Goal: Information Seeking & Learning: Learn about a topic

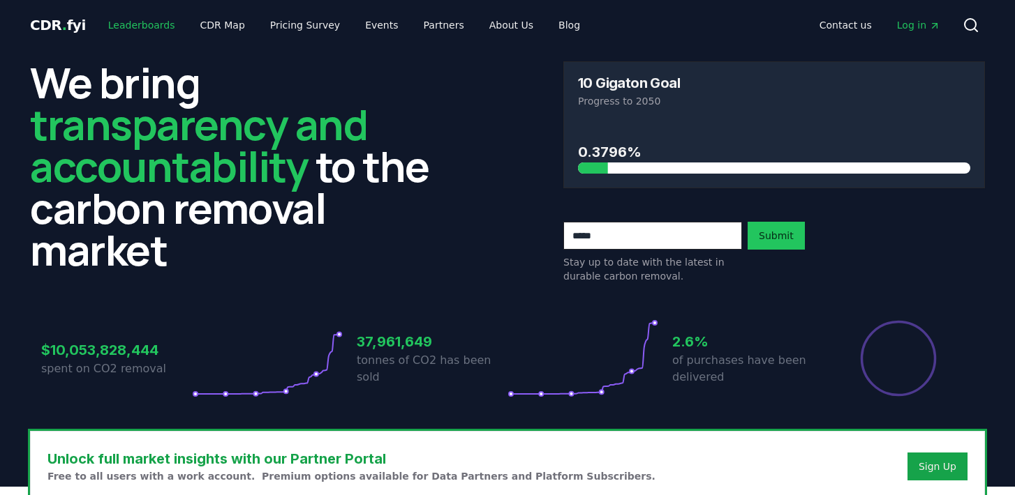
click at [154, 26] on link "Leaderboards" at bounding box center [141, 25] width 89 height 25
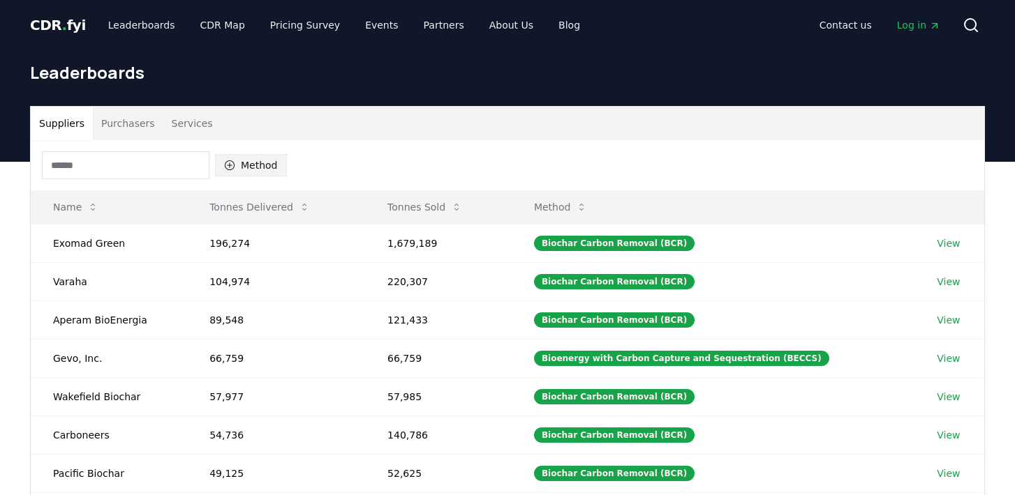
click at [267, 170] on button "Method" at bounding box center [251, 165] width 72 height 22
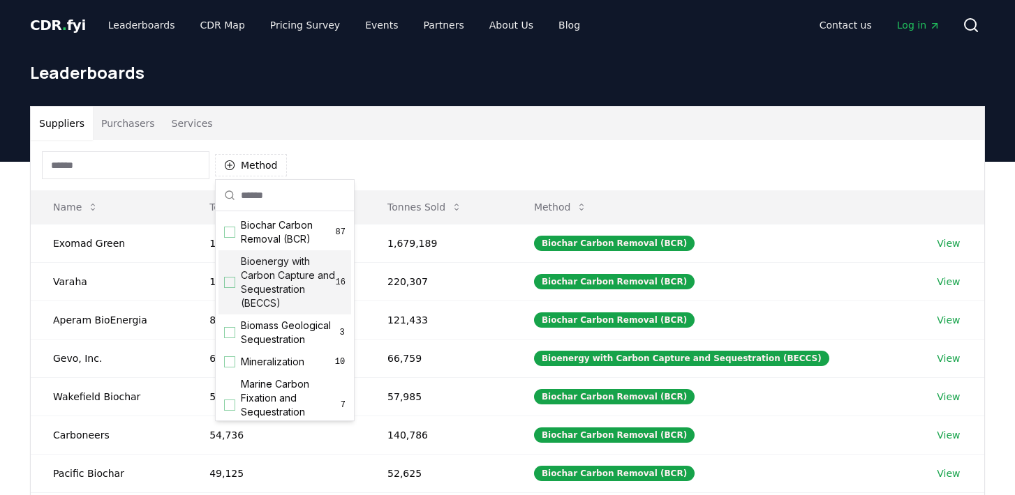
click at [274, 274] on span "Bioenergy with Carbon Capture and Sequestration (BECCS)" at bounding box center [288, 283] width 95 height 56
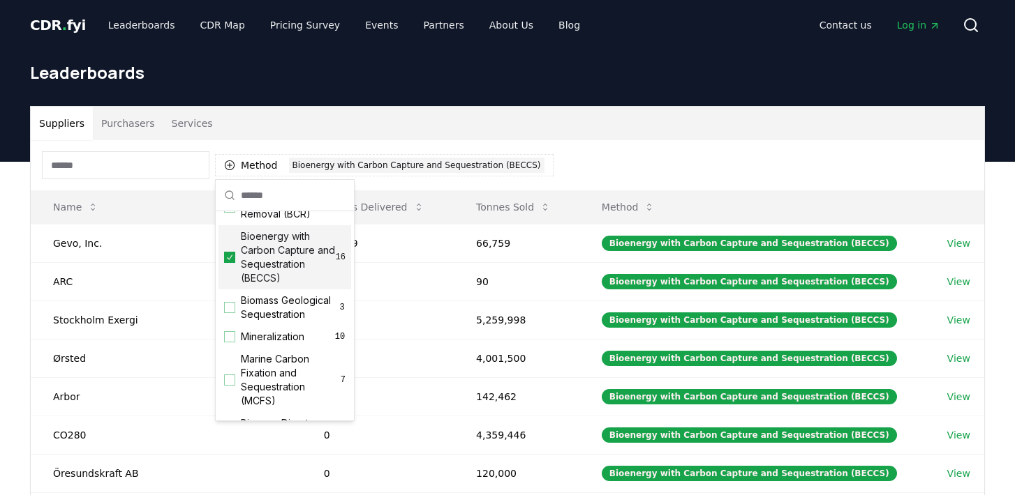
scroll to position [30, 0]
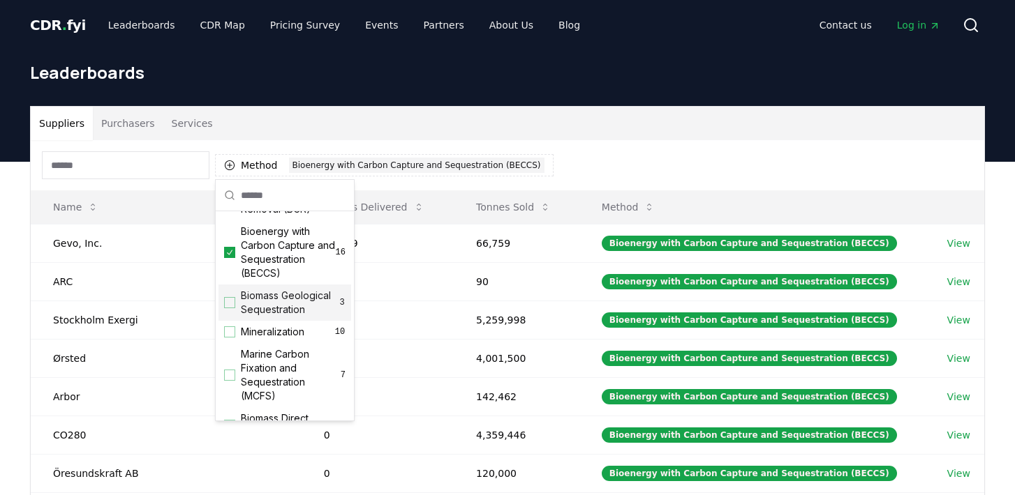
click at [275, 306] on span "Biomass Geological Sequestration" at bounding box center [290, 303] width 98 height 28
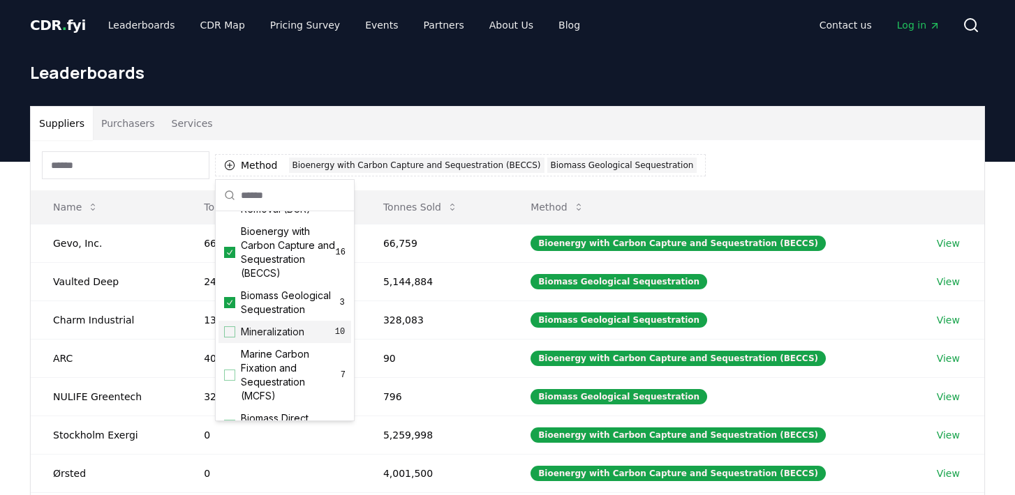
click at [275, 331] on span "Mineralization" at bounding box center [272, 332] width 63 height 14
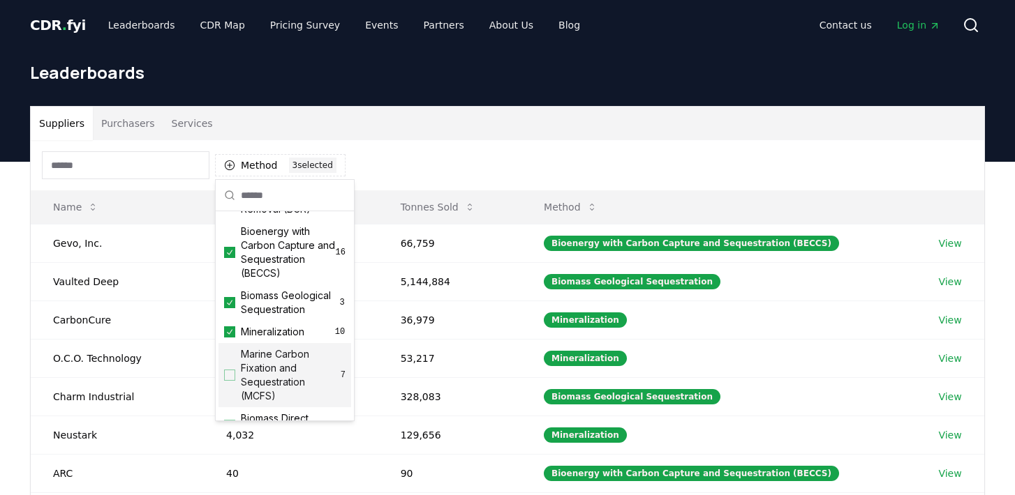
click at [275, 355] on span "Marine Carbon Fixation and Sequestration (MCFS)" at bounding box center [291, 375] width 100 height 56
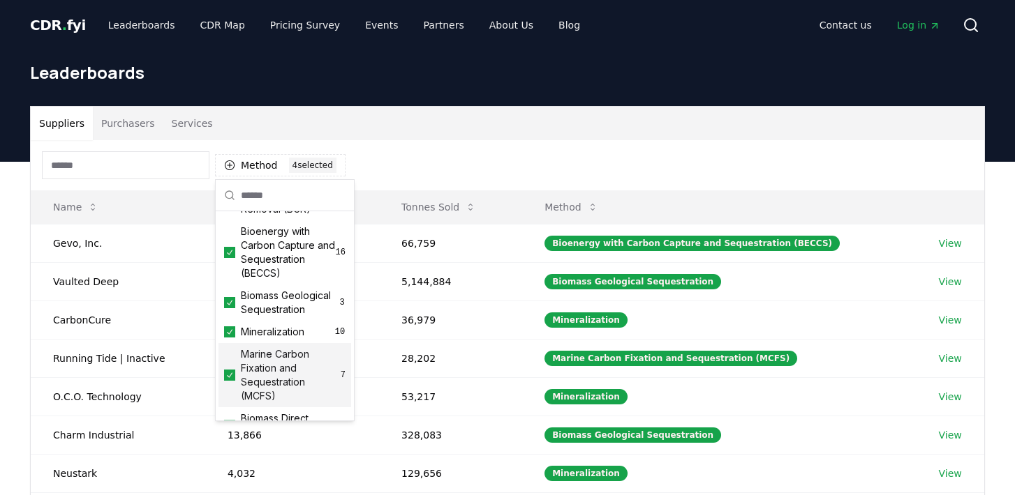
scroll to position [111, 0]
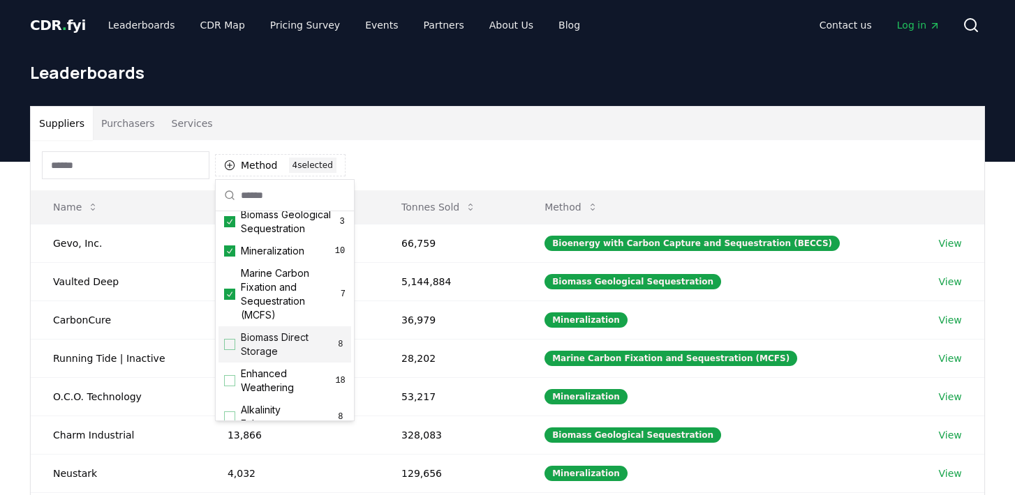
click at [275, 347] on span "Biomass Direct Storage" at bounding box center [288, 345] width 95 height 28
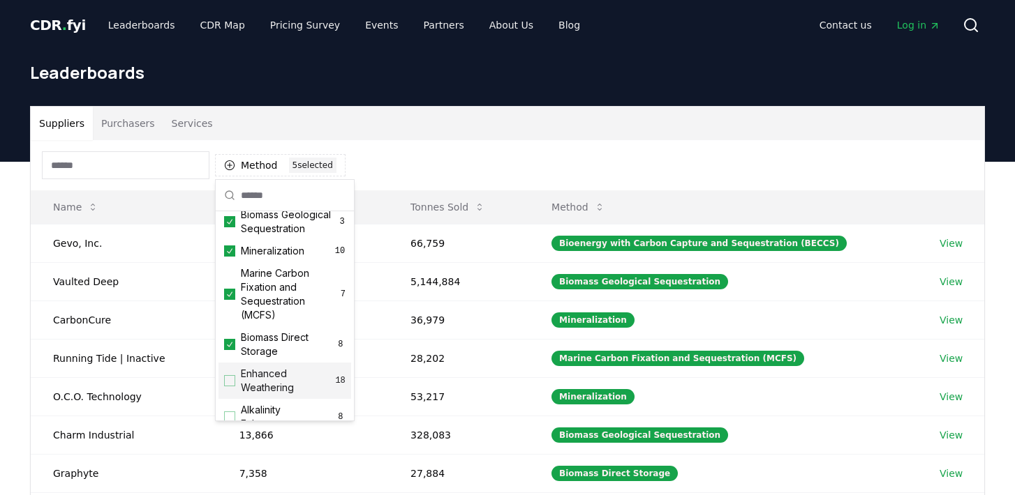
click at [274, 376] on span "Enhanced Weathering" at bounding box center [288, 381] width 94 height 28
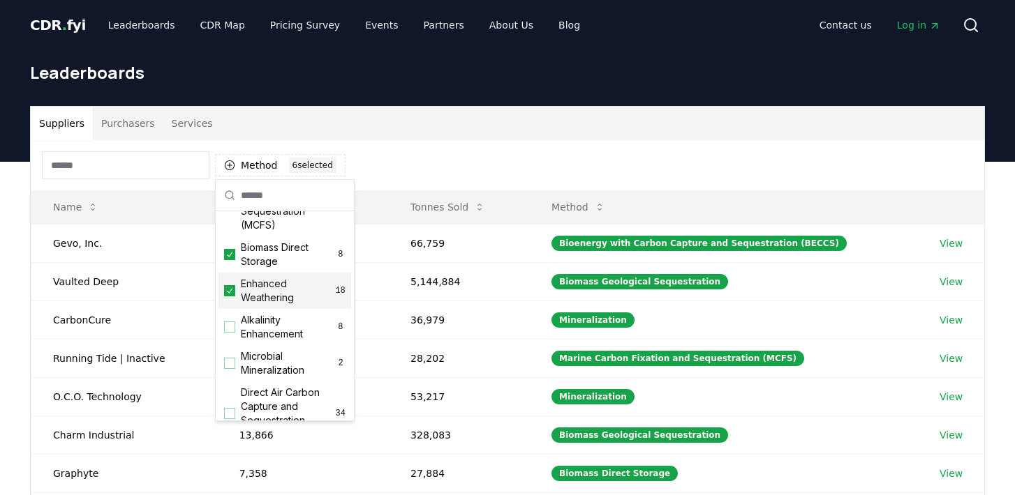
scroll to position [210, 0]
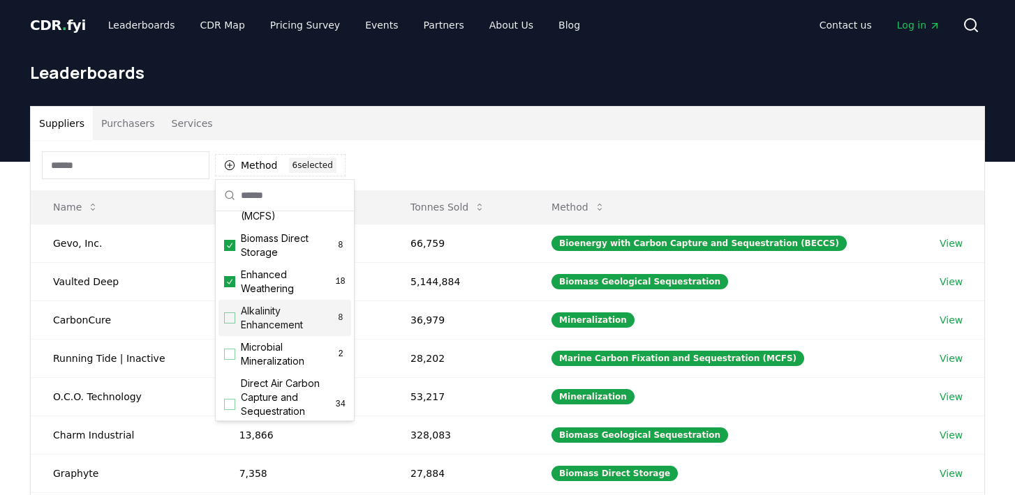
click at [276, 324] on span "Alkalinity Enhancement" at bounding box center [288, 318] width 95 height 28
click at [268, 359] on span "Microbial Mineralization" at bounding box center [288, 355] width 95 height 28
click at [269, 393] on span "Direct Air Carbon Capture and Sequestration (DACCS)" at bounding box center [288, 405] width 95 height 56
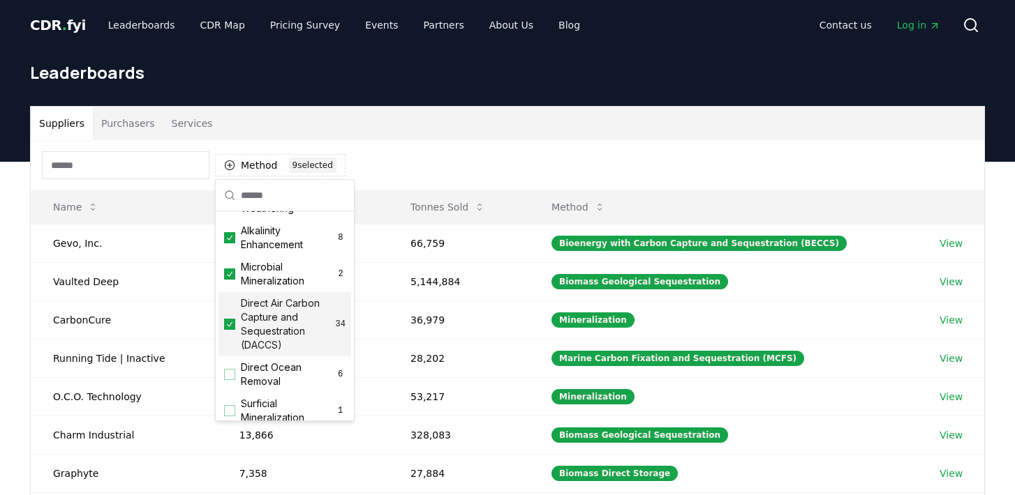
scroll to position [331, 0]
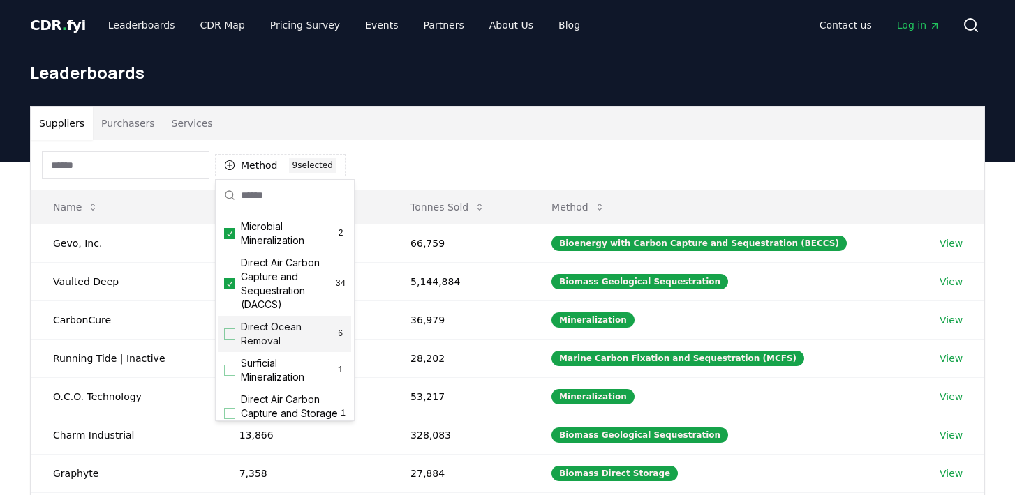
click at [271, 343] on span "Direct Ocean Removal" at bounding box center [288, 334] width 94 height 28
click at [270, 373] on span "Surficial Mineralization" at bounding box center [288, 371] width 94 height 28
click at [271, 401] on span "Direct Air Carbon Capture and Storage (DACCS)" at bounding box center [291, 414] width 100 height 42
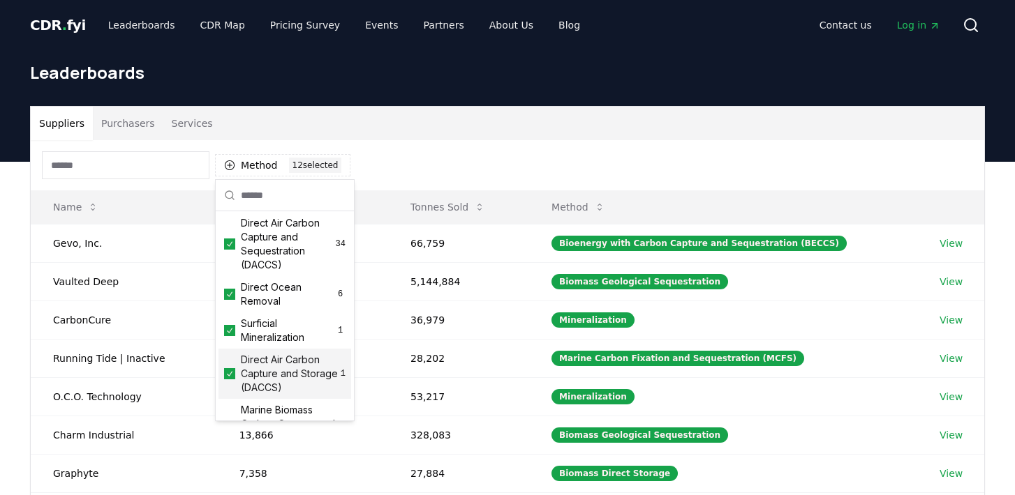
scroll to position [464, 0]
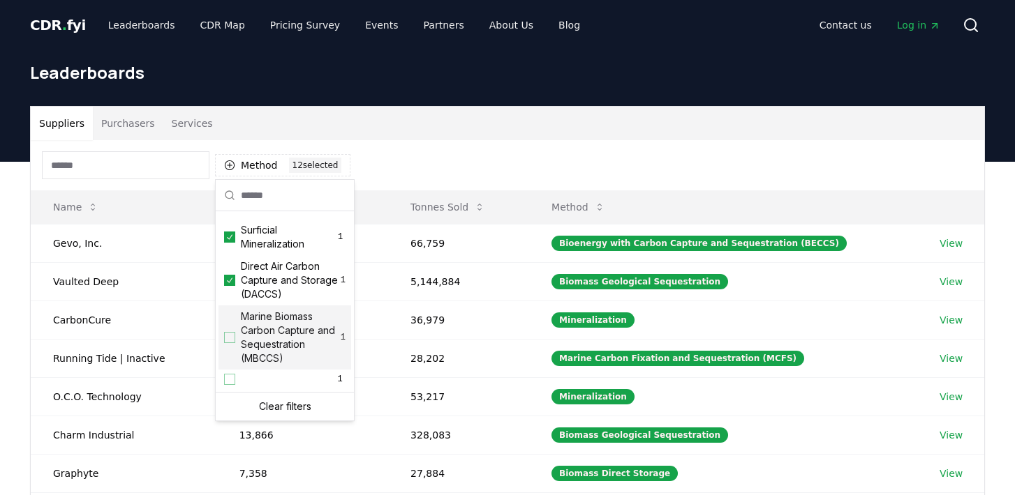
click at [278, 350] on span "Marine Biomass Carbon Capture and Sequestration (MBCCS)" at bounding box center [291, 338] width 100 height 56
click at [6, 348] on div "Suppliers Purchasers Services Method 13 13 selected Name Tonnes Delivered Tonne…" at bounding box center [507, 441] width 1015 height 559
